Goal: Task Accomplishment & Management: Use online tool/utility

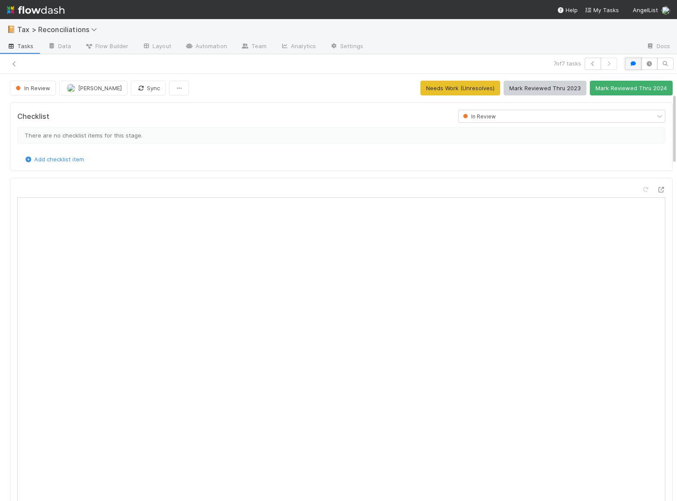
click at [629, 62] on icon "button" at bounding box center [633, 63] width 9 height 5
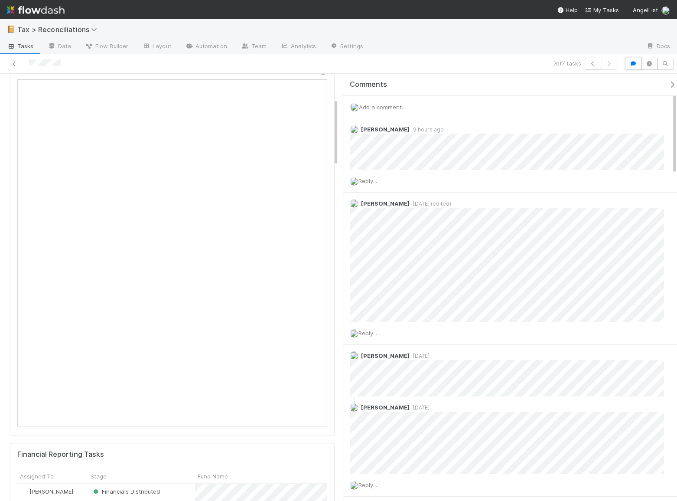
drag, startPoint x: 633, startPoint y: 63, endPoint x: 13, endPoint y: 280, distance: 656.8
click at [633, 63] on icon "button" at bounding box center [633, 63] width 9 height 5
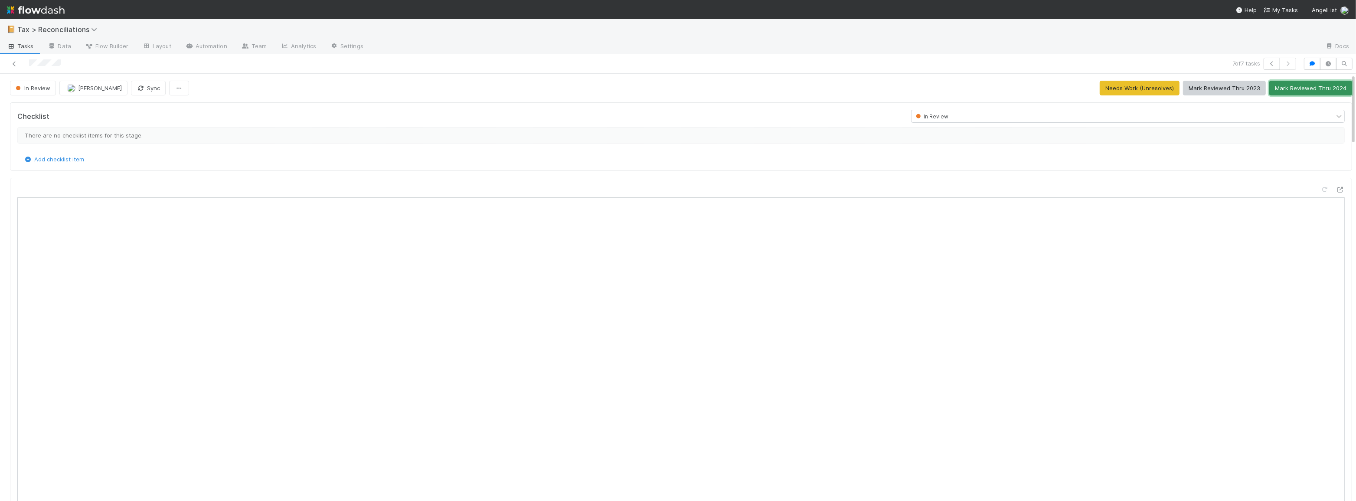
click at [677, 87] on button "Mark Reviewed Thru 2024" at bounding box center [1310, 88] width 83 height 15
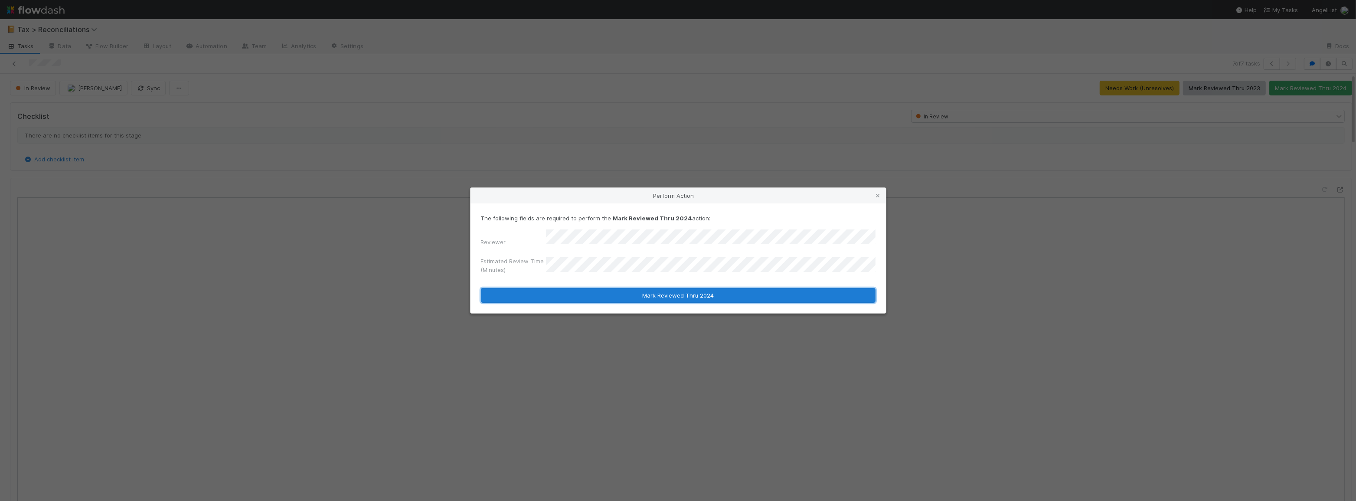
click at [591, 290] on button "Mark Reviewed Thru 2024" at bounding box center [678, 295] width 395 height 15
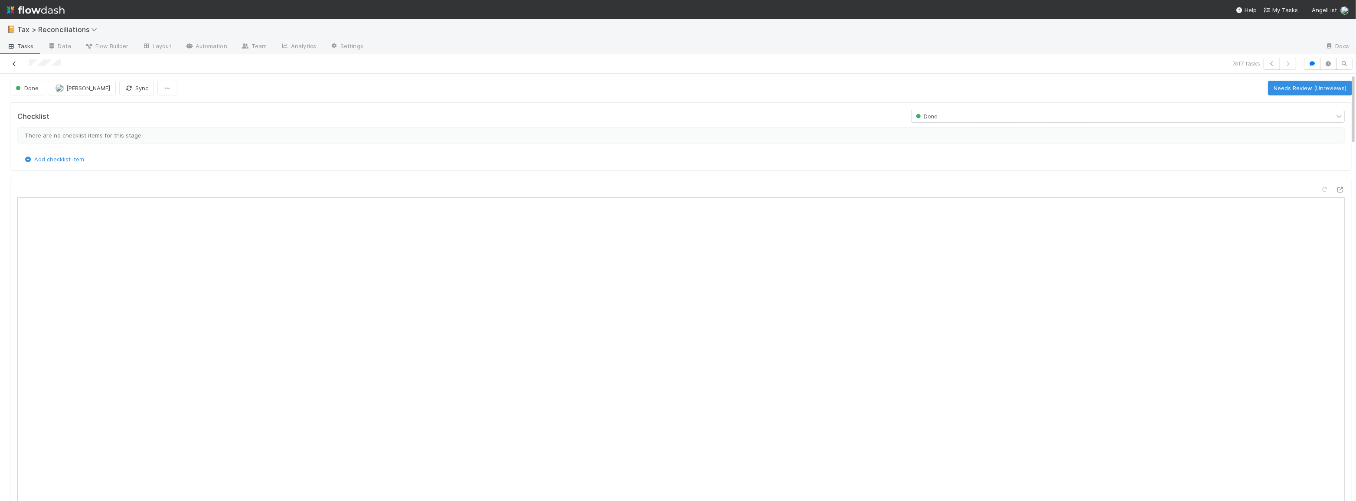
click at [13, 65] on icon at bounding box center [14, 64] width 9 height 6
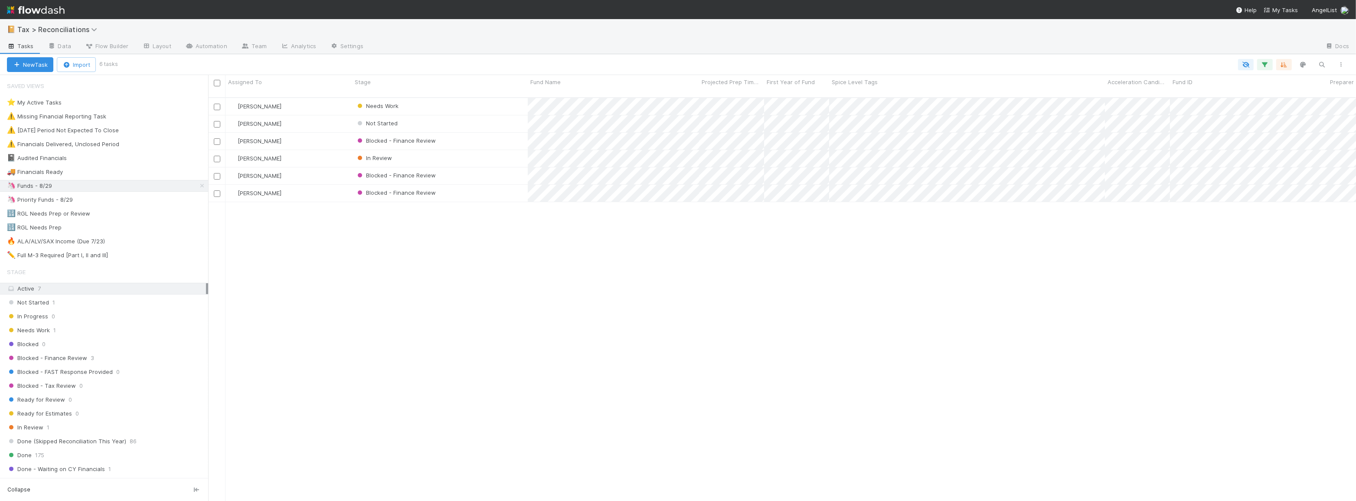
scroll to position [404, 1142]
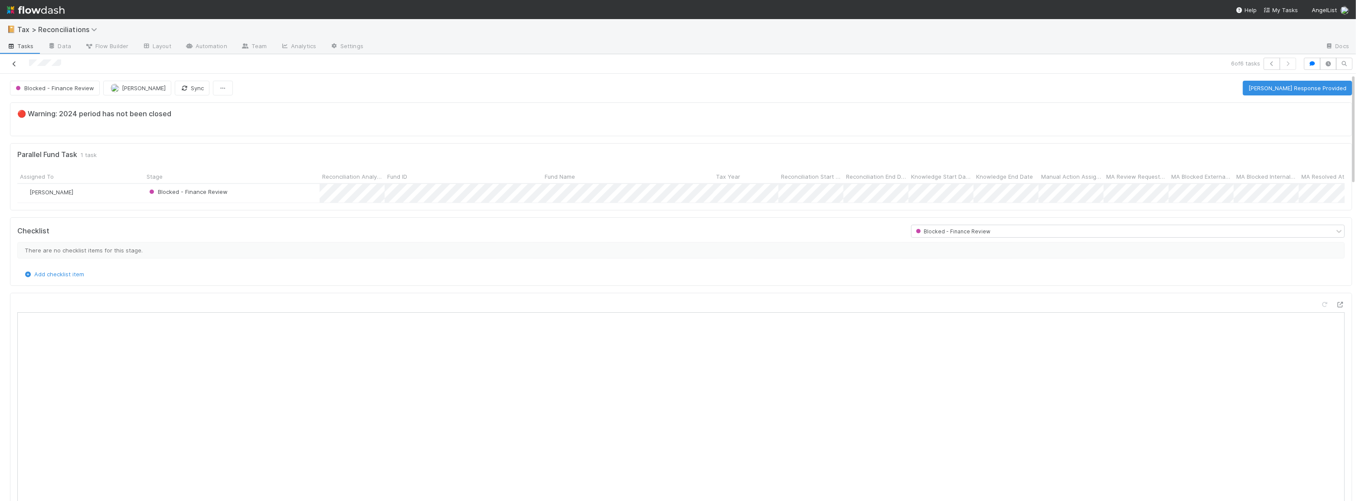
scroll to position [170, 1309]
click at [13, 66] on icon at bounding box center [14, 64] width 9 height 6
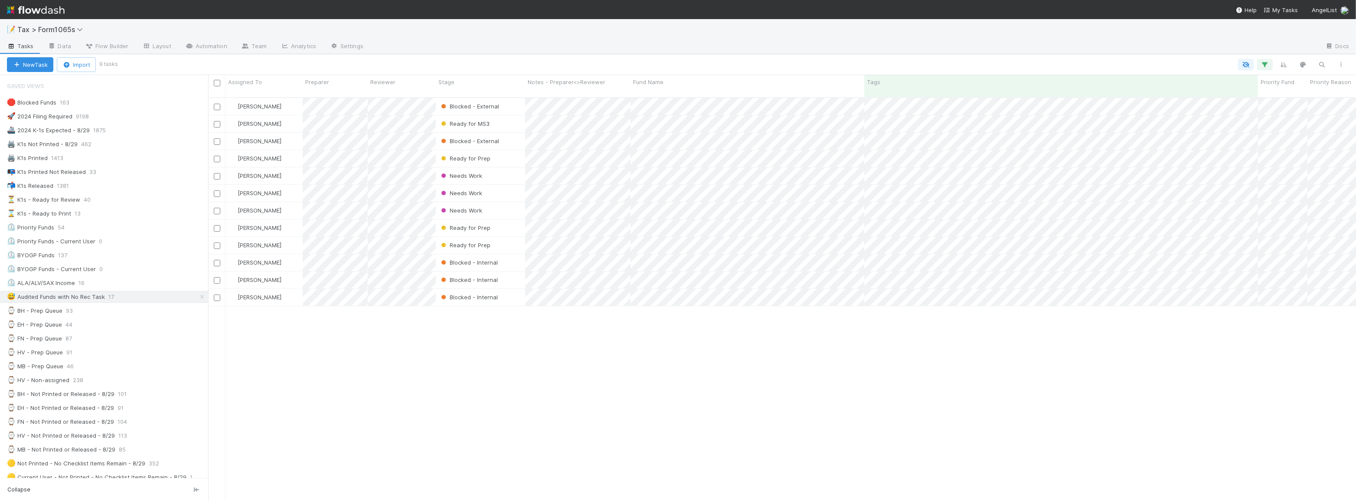
scroll to position [404, 1142]
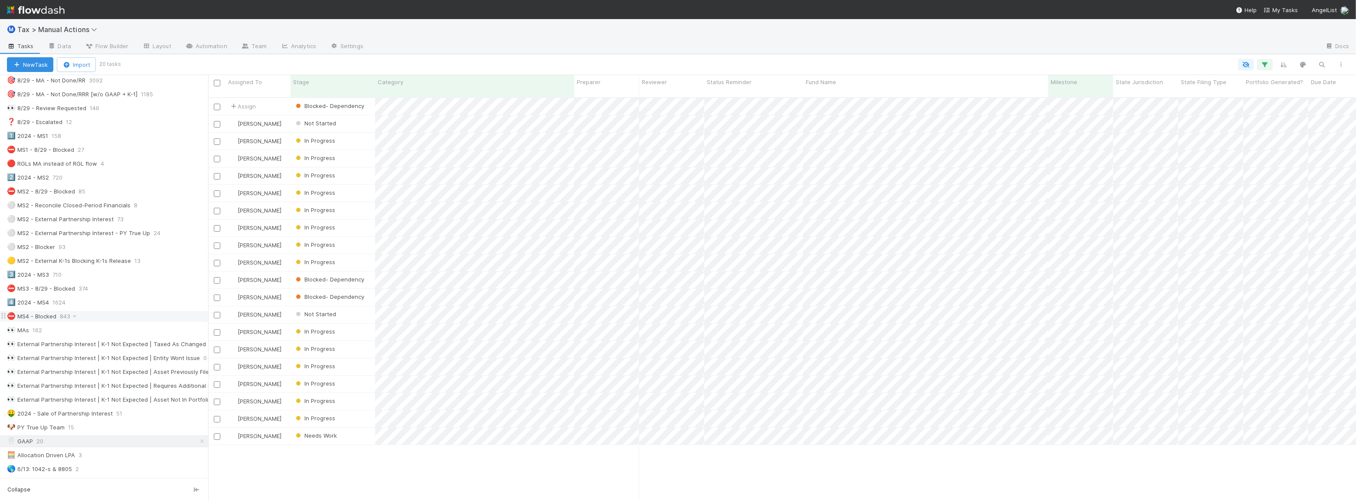
scroll to position [118, 0]
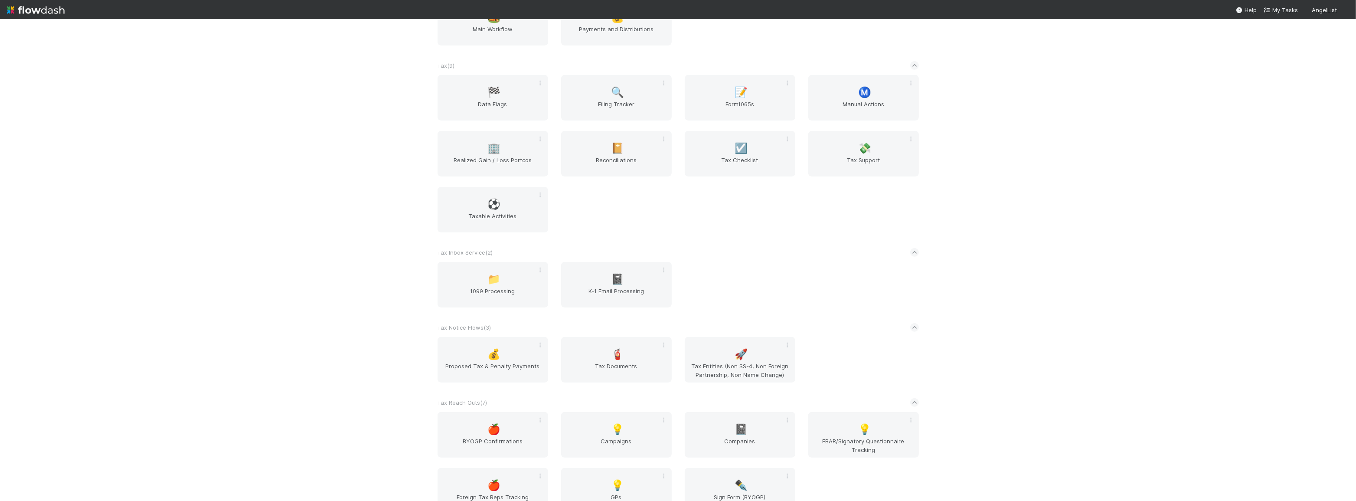
scroll to position [743, 0]
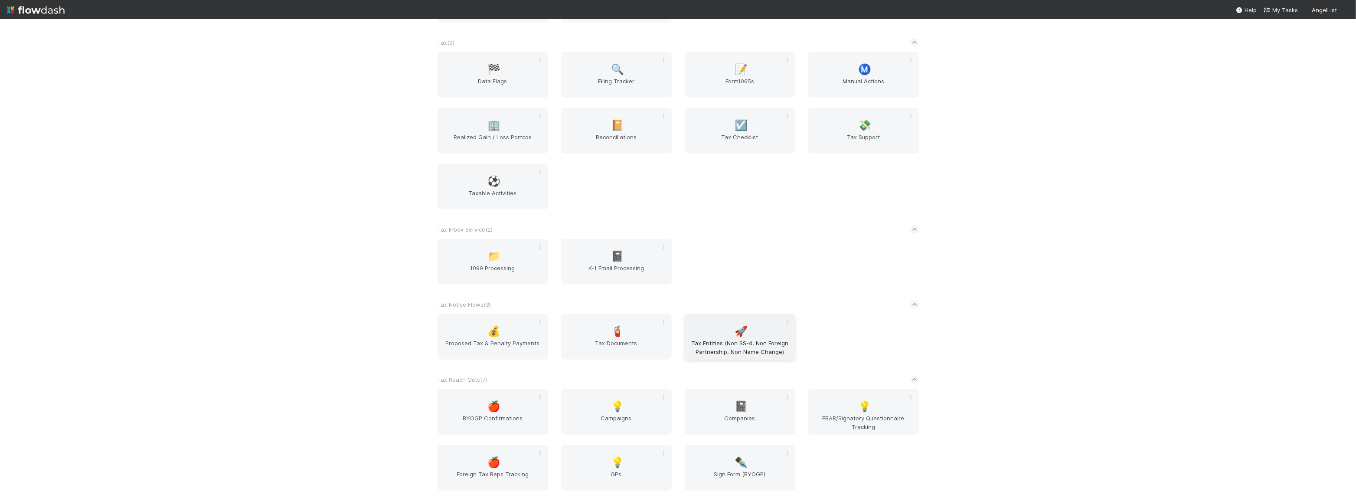
click at [705, 339] on span "Tax Entities (Non SS-4, Non Foreign Partnership, Non Name Change)" at bounding box center [740, 347] width 104 height 17
